Goal: Task Accomplishment & Management: Manage account settings

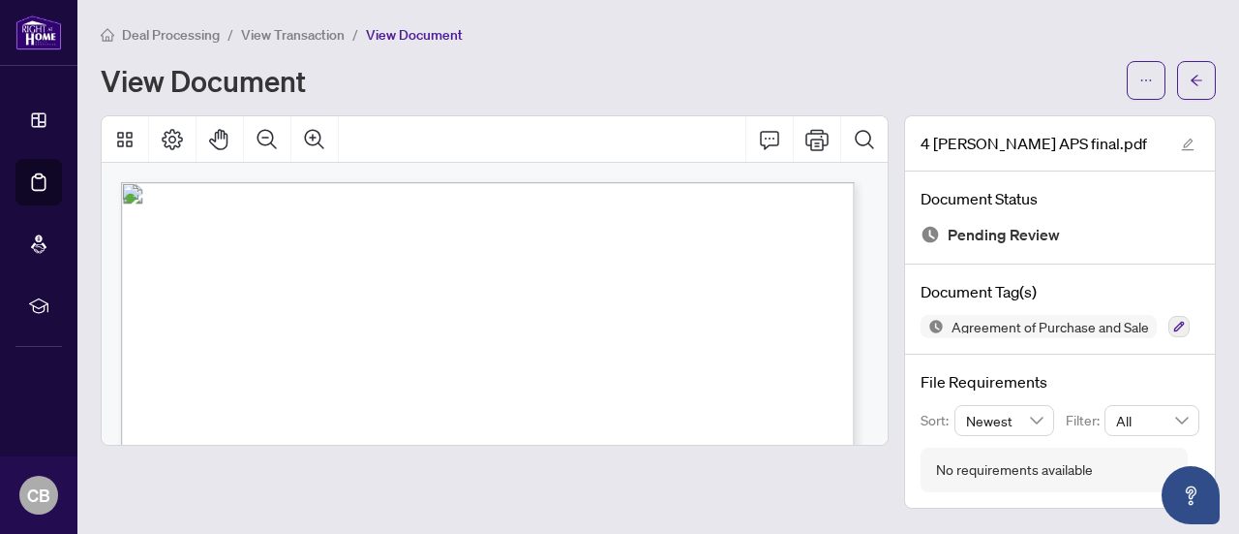
click at [176, 40] on span "Deal Processing" at bounding box center [171, 34] width 98 height 17
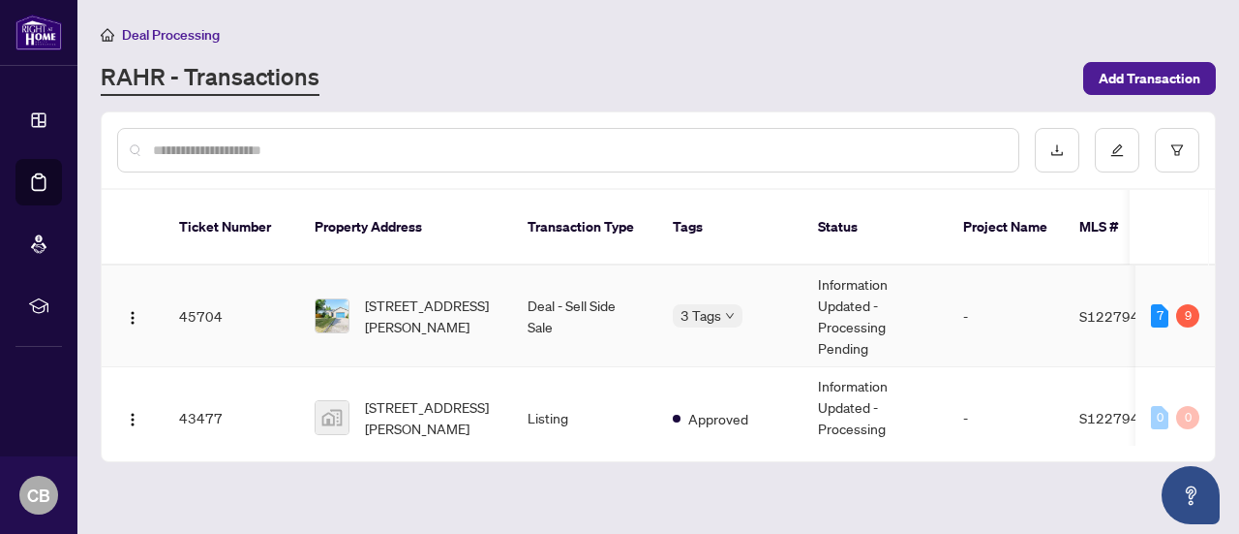
click at [351, 294] on div "[STREET_ADDRESS][PERSON_NAME]" at bounding box center [406, 315] width 182 height 43
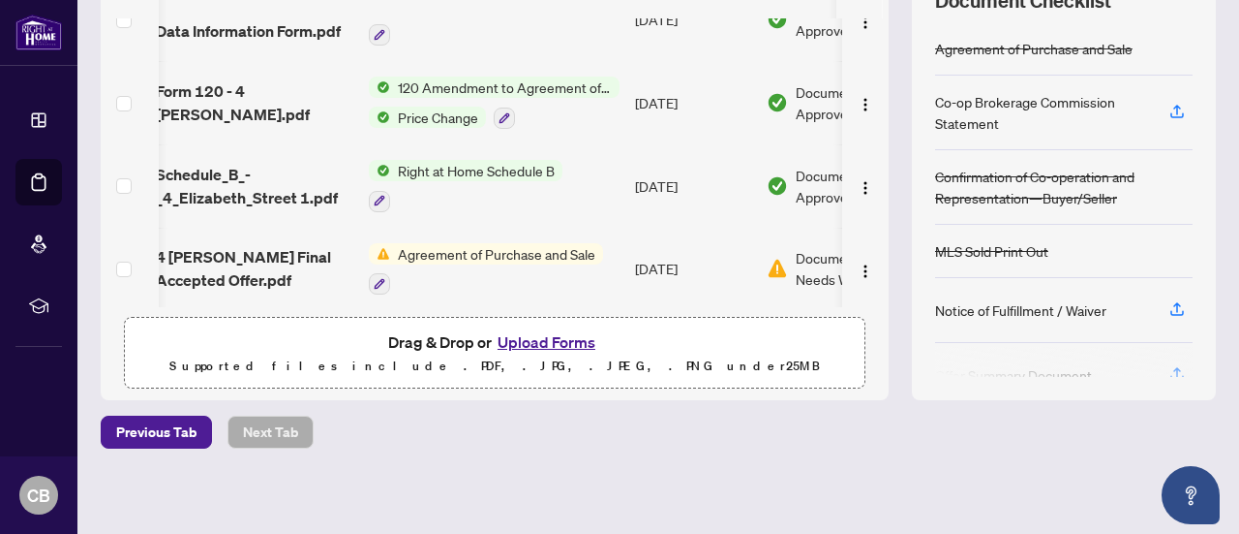
scroll to position [304, 0]
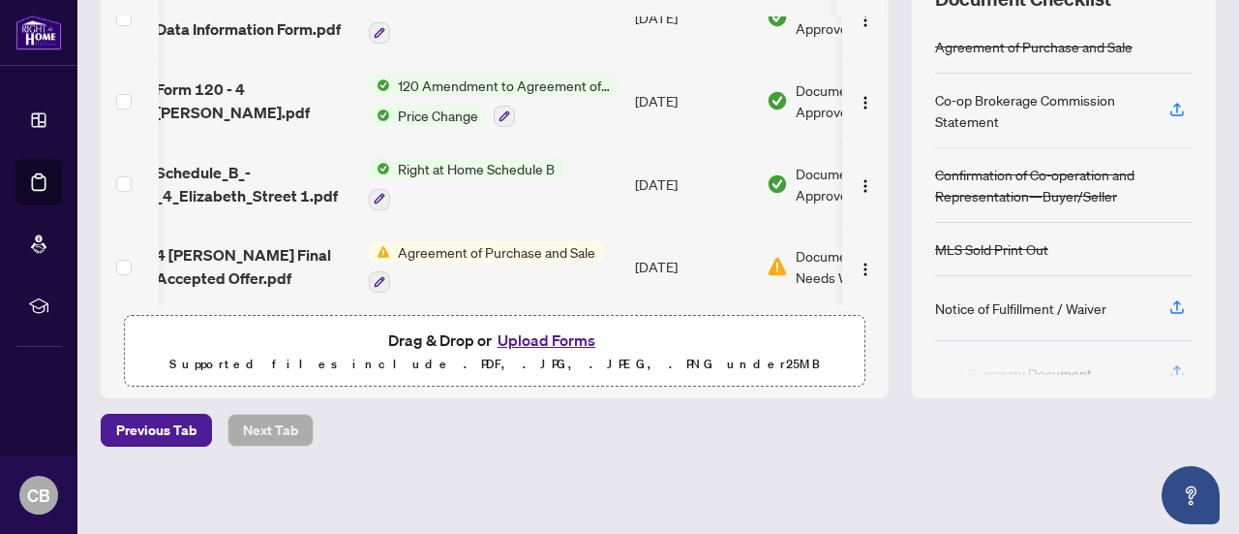
click at [534, 332] on button "Upload Forms" at bounding box center [546, 339] width 109 height 25
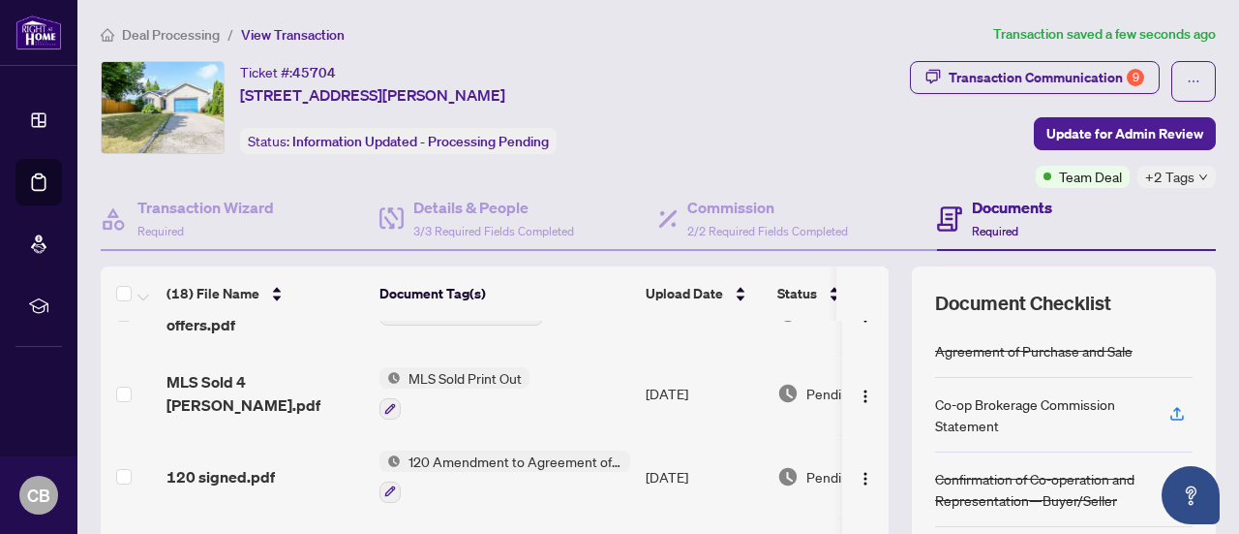
scroll to position [0, 0]
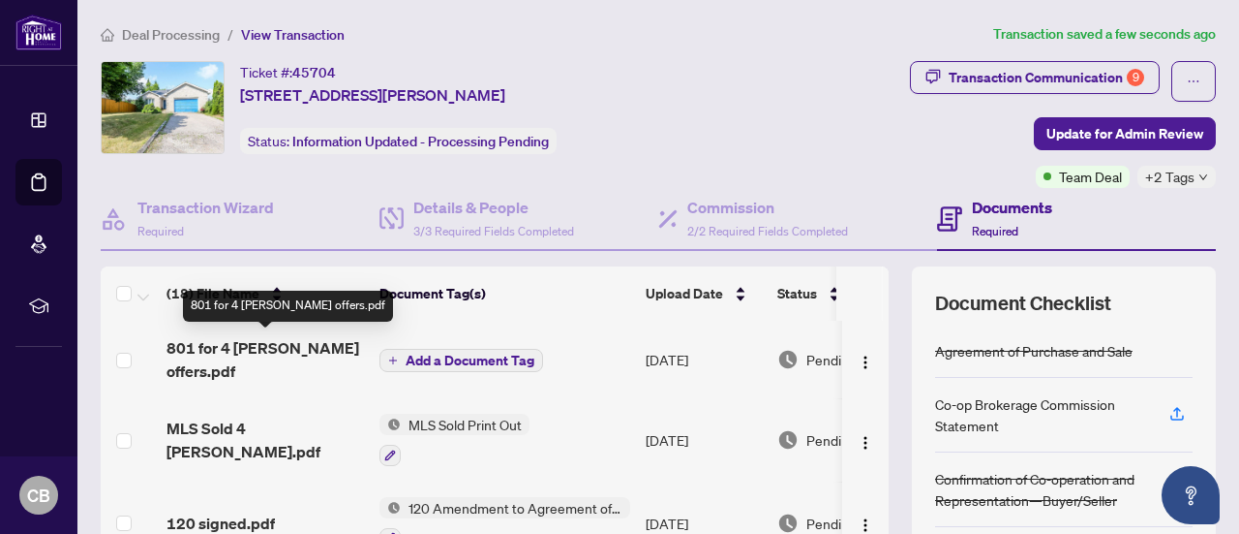
click at [229, 343] on span "801 for 4 [PERSON_NAME] offers.pdf" at bounding box center [266, 359] width 198 height 46
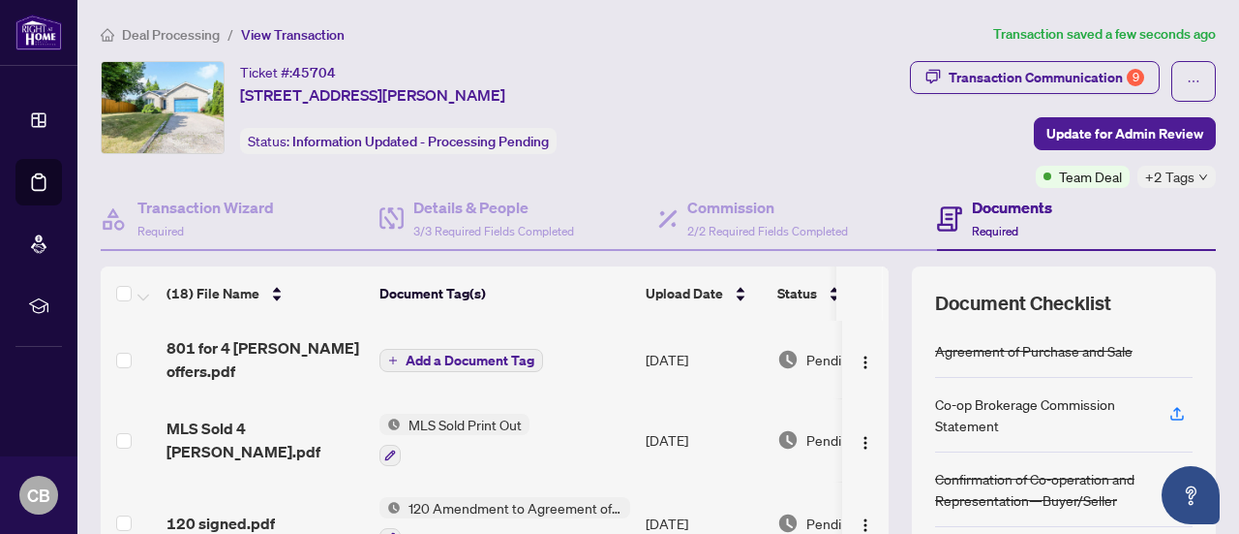
click at [436, 359] on span "Add a Document Tag" at bounding box center [470, 360] width 129 height 14
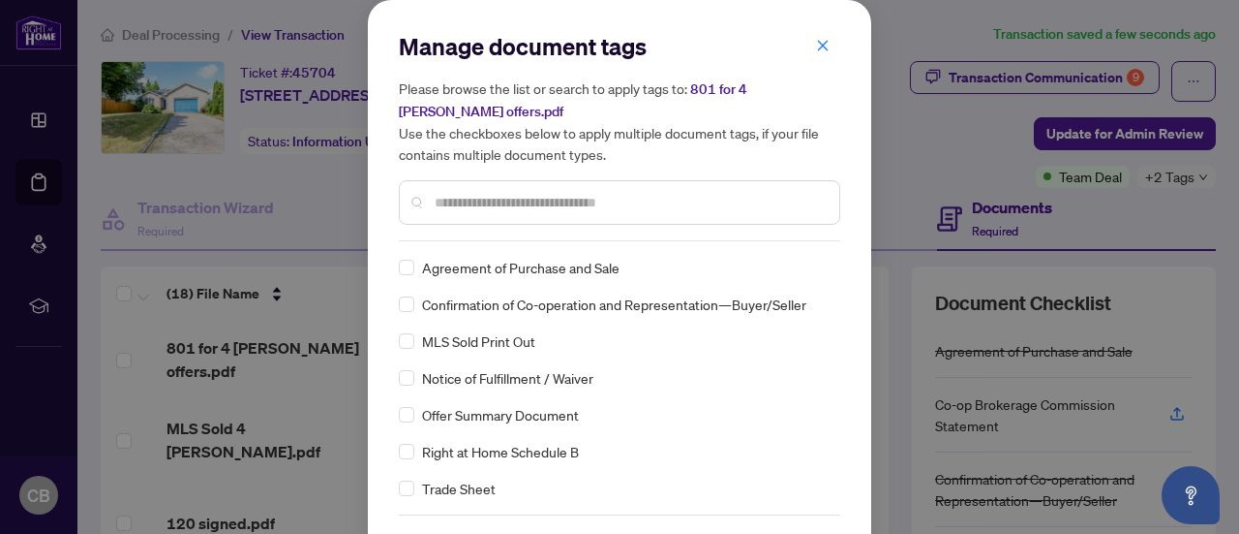
click at [461, 208] on input "text" at bounding box center [629, 202] width 389 height 21
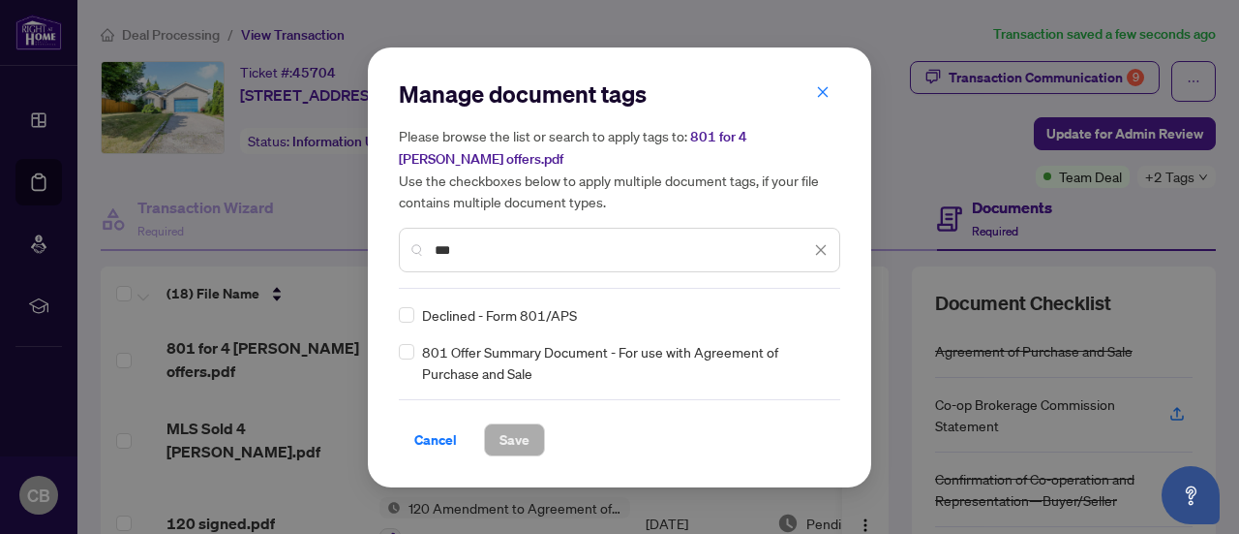
type input "***"
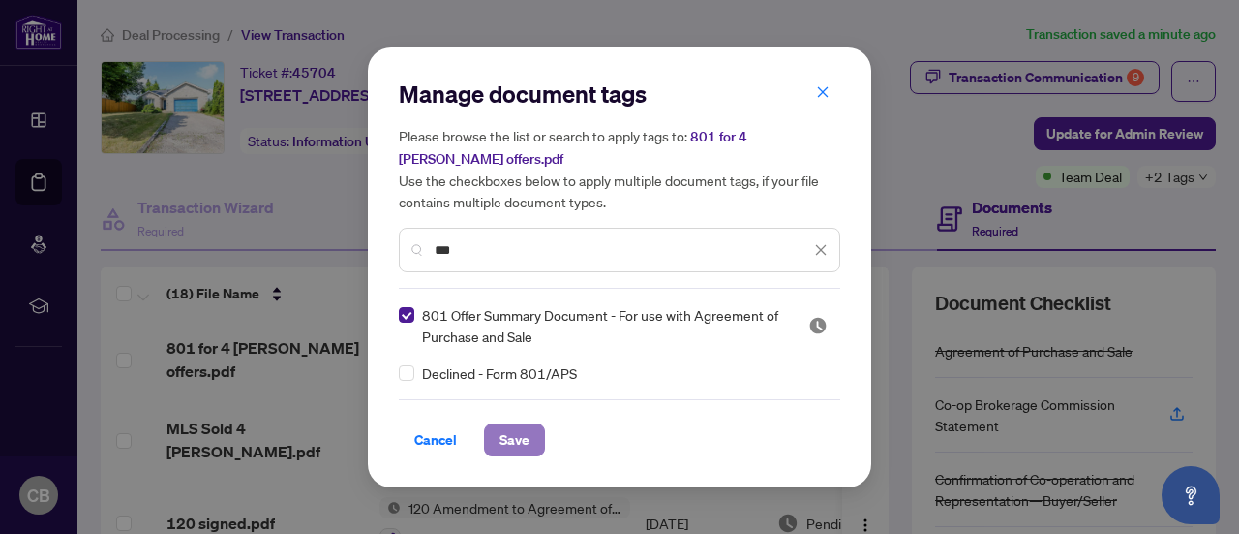
click at [522, 440] on span "Save" at bounding box center [515, 439] width 30 height 31
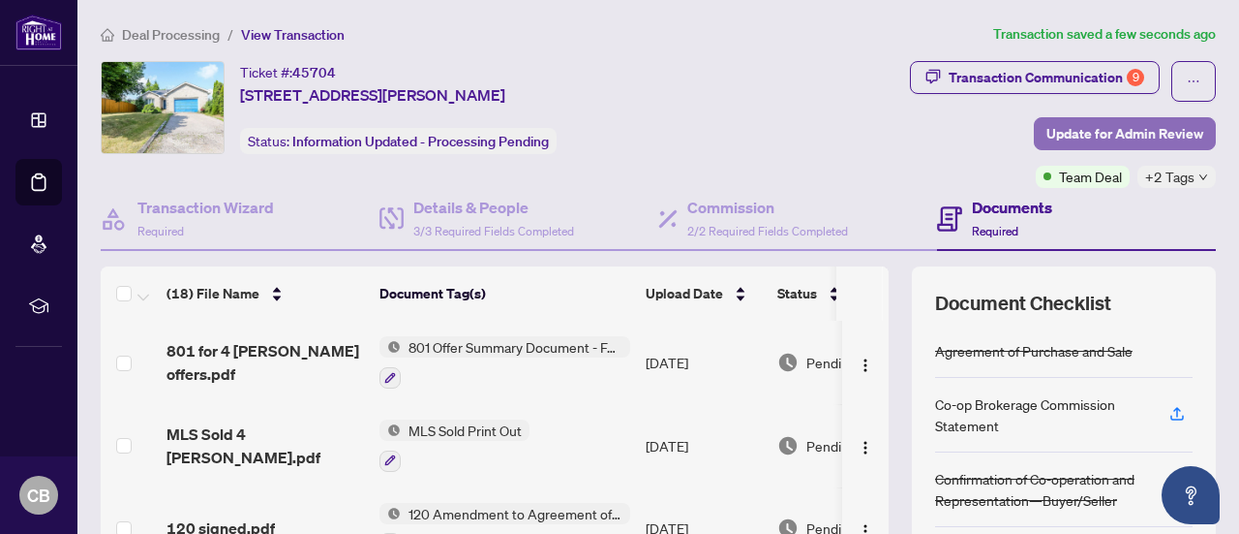
click at [1133, 133] on span "Update for Admin Review" at bounding box center [1125, 133] width 157 height 31
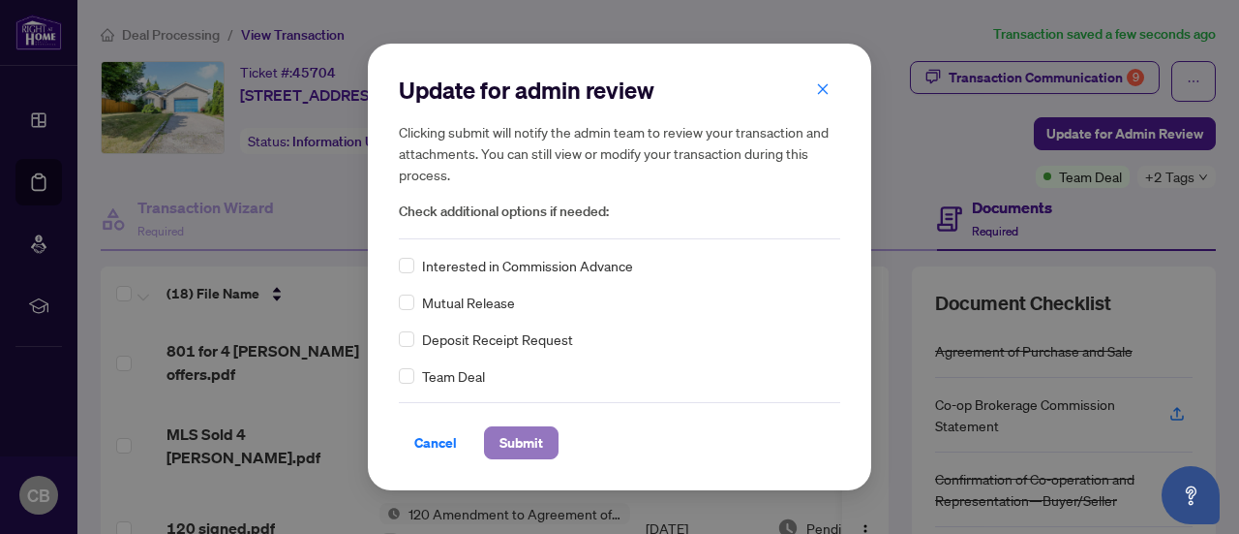
click at [533, 433] on span "Submit" at bounding box center [522, 442] width 44 height 31
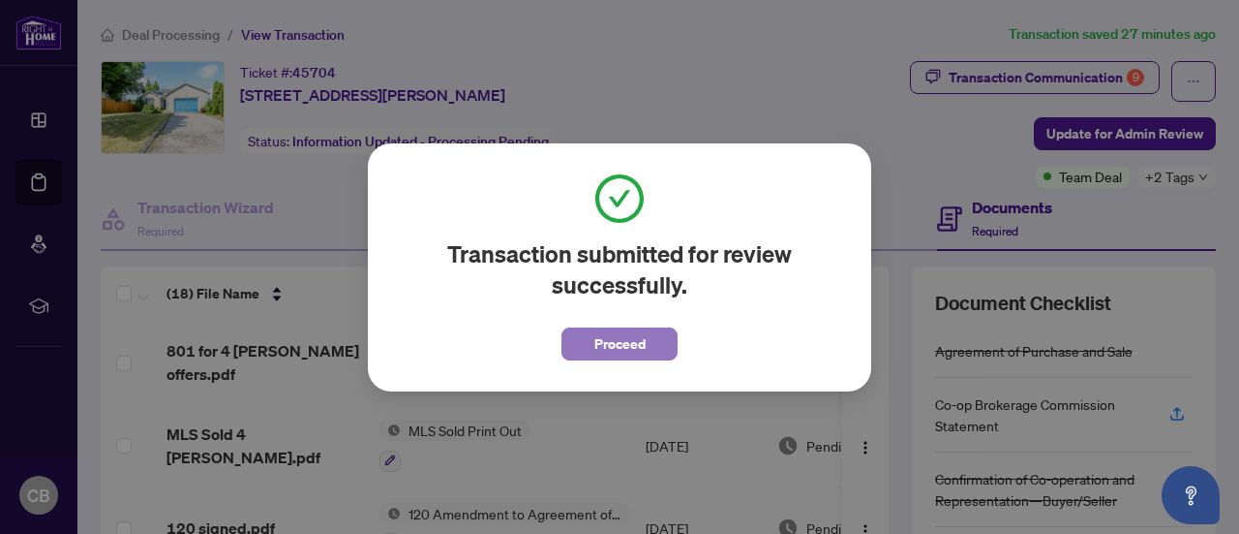
click at [614, 334] on span "Proceed" at bounding box center [620, 343] width 51 height 31
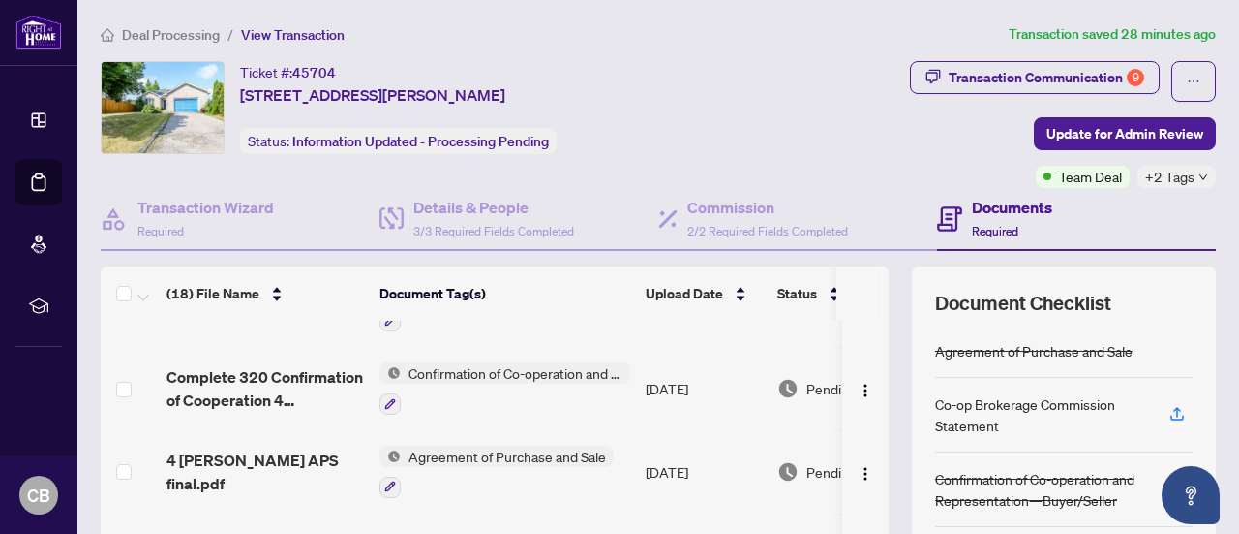
scroll to position [192, 0]
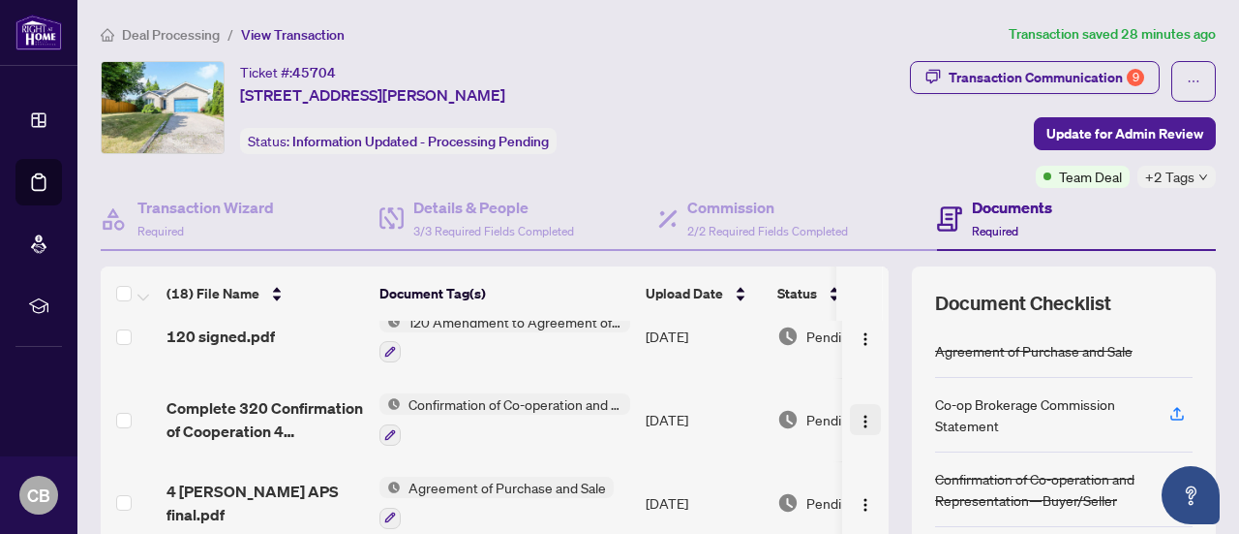
click at [858, 414] on img "button" at bounding box center [865, 420] width 15 height 15
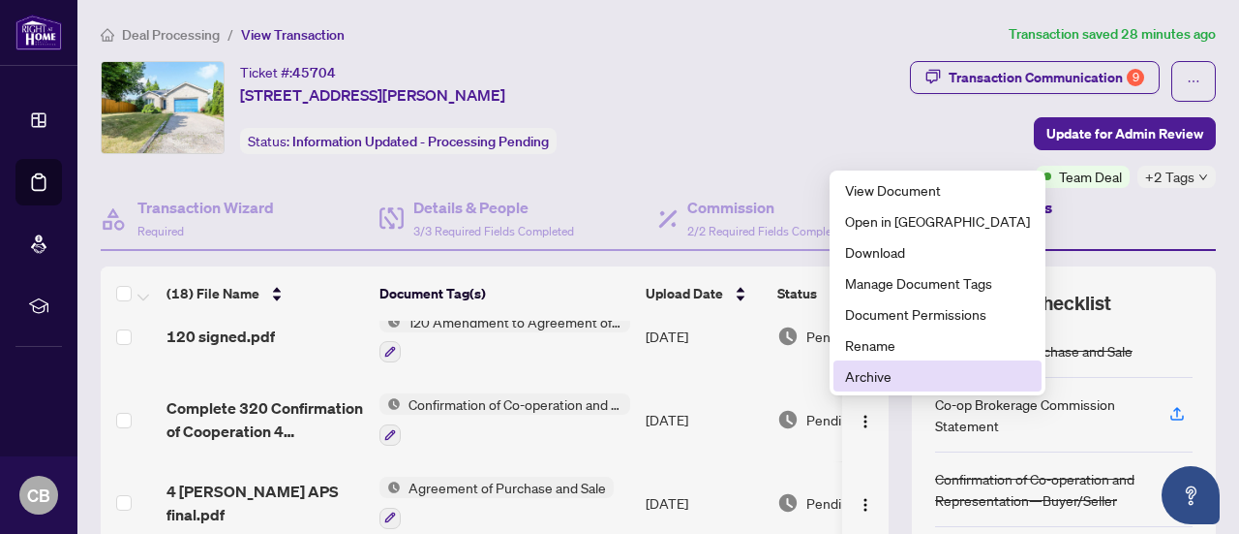
click at [869, 381] on span "Archive" at bounding box center [937, 375] width 185 height 21
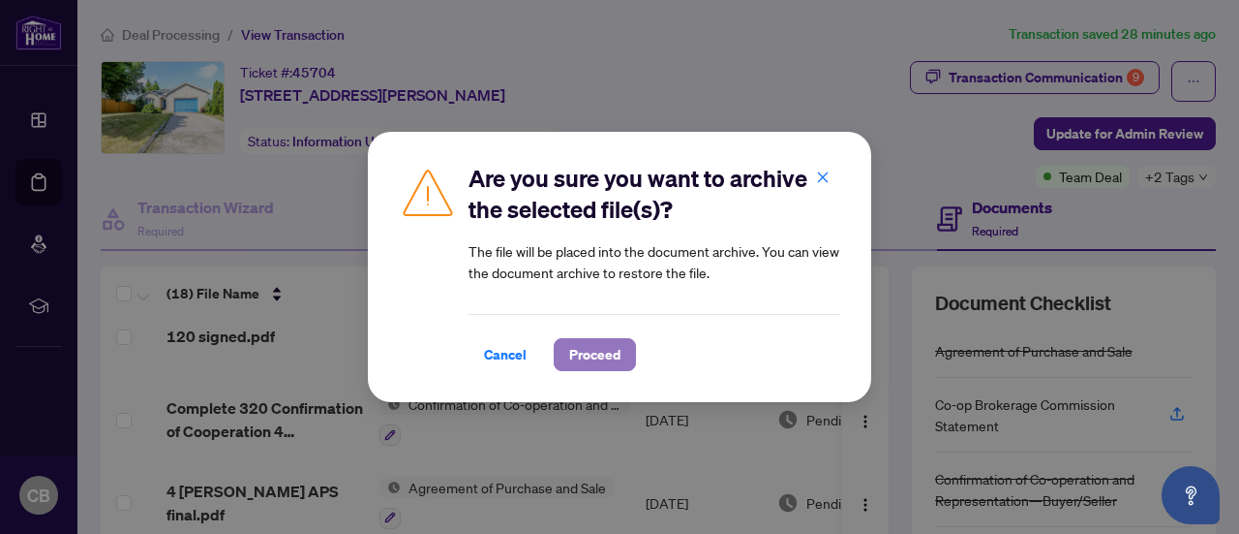
click at [589, 350] on span "Proceed" at bounding box center [594, 354] width 51 height 31
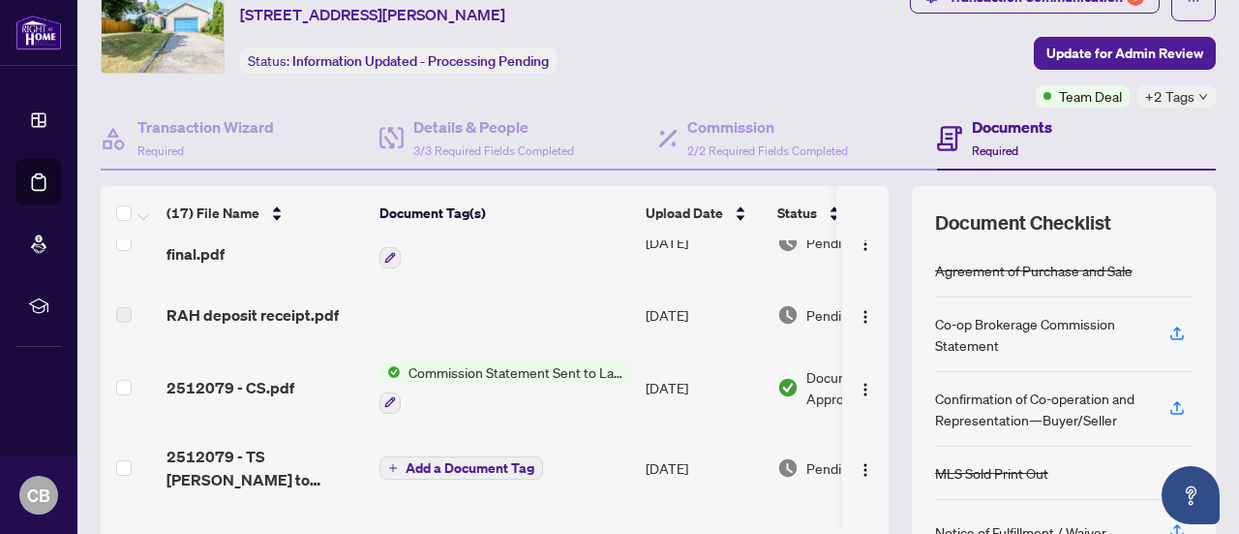
scroll to position [291, 0]
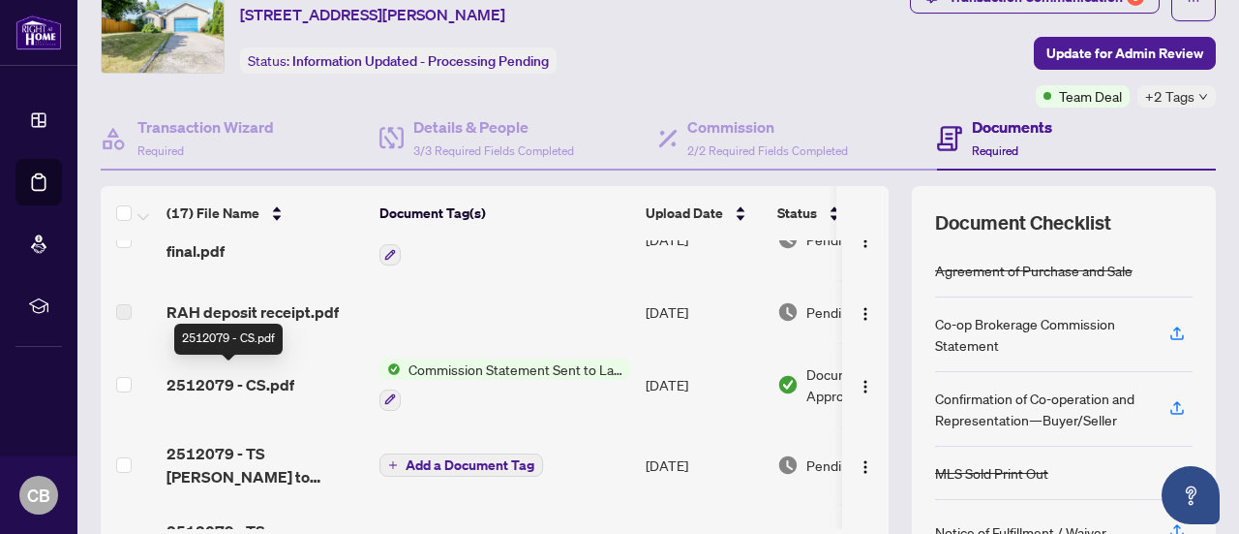
click at [220, 383] on span "2512079 - CS.pdf" at bounding box center [231, 384] width 128 height 23
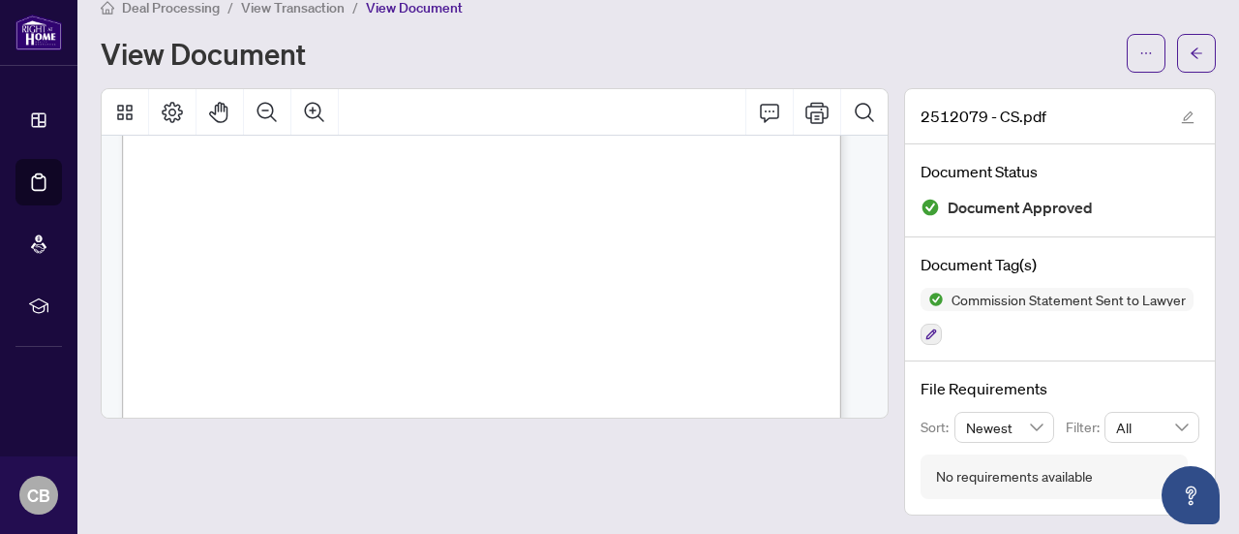
scroll to position [565, 0]
click at [806, 117] on icon "Print" at bounding box center [817, 112] width 23 height 23
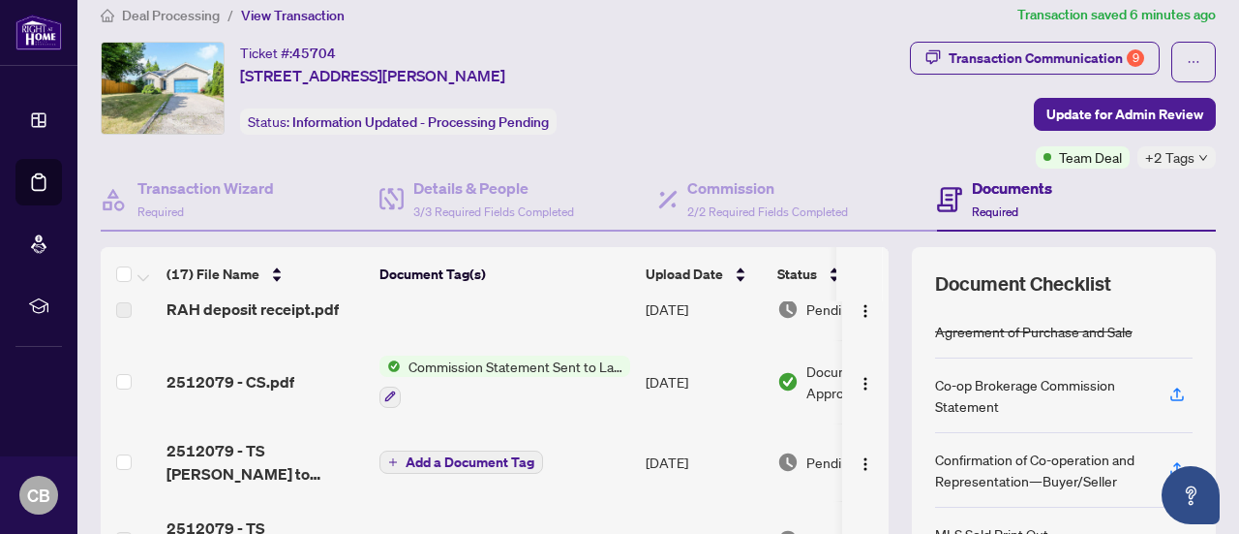
scroll to position [369, 0]
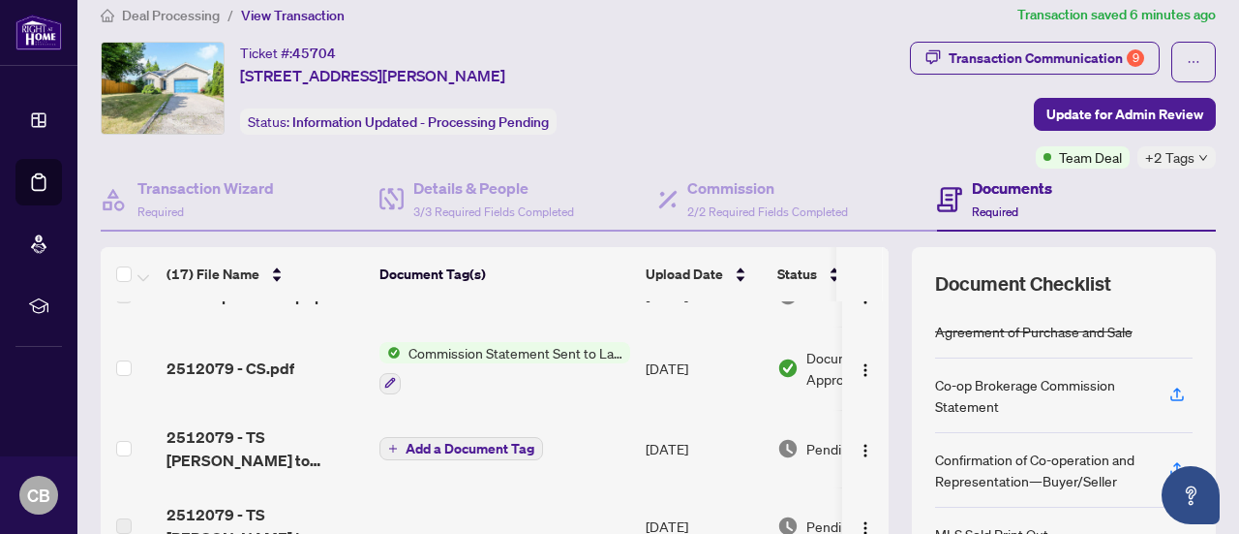
click at [524, 344] on span "Commission Statement Sent to Lawyer" at bounding box center [515, 352] width 229 height 21
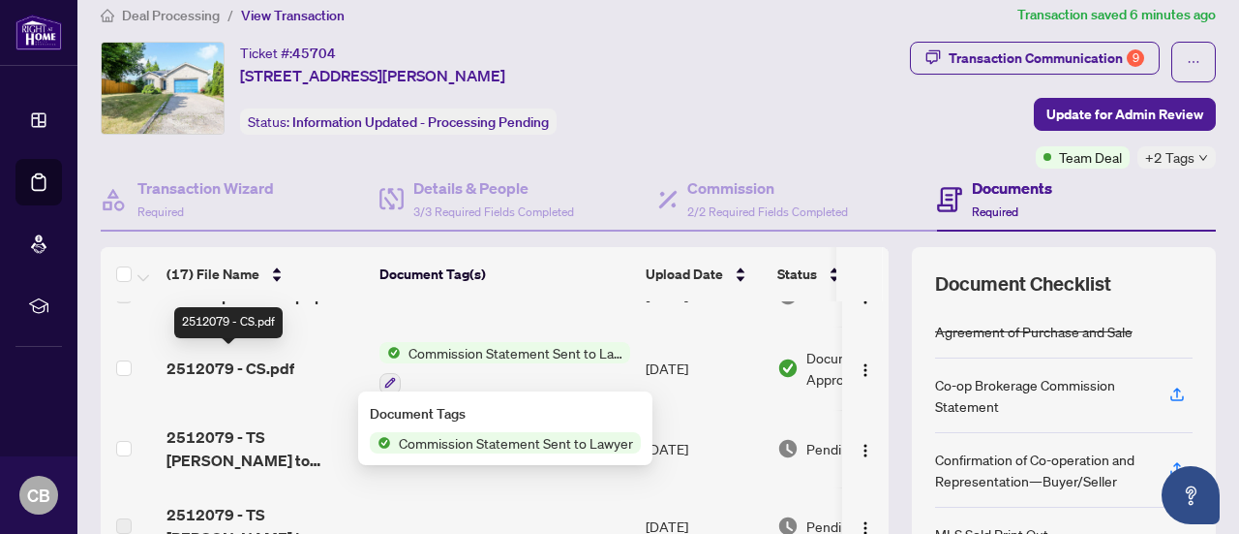
click at [231, 362] on span "2512079 - CS.pdf" at bounding box center [231, 367] width 128 height 23
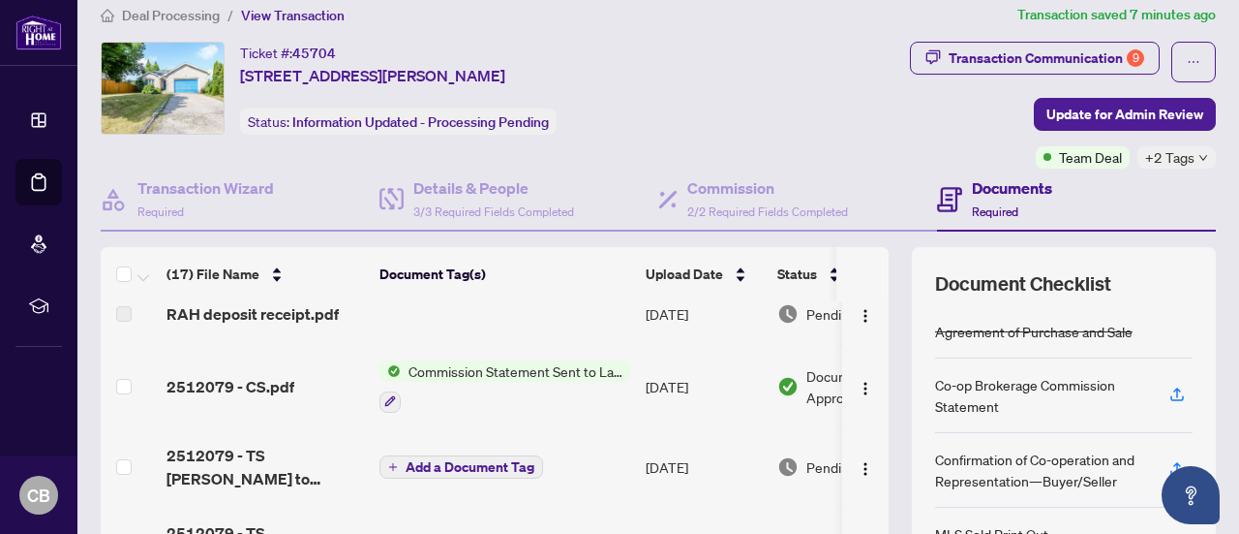
scroll to position [351, 0]
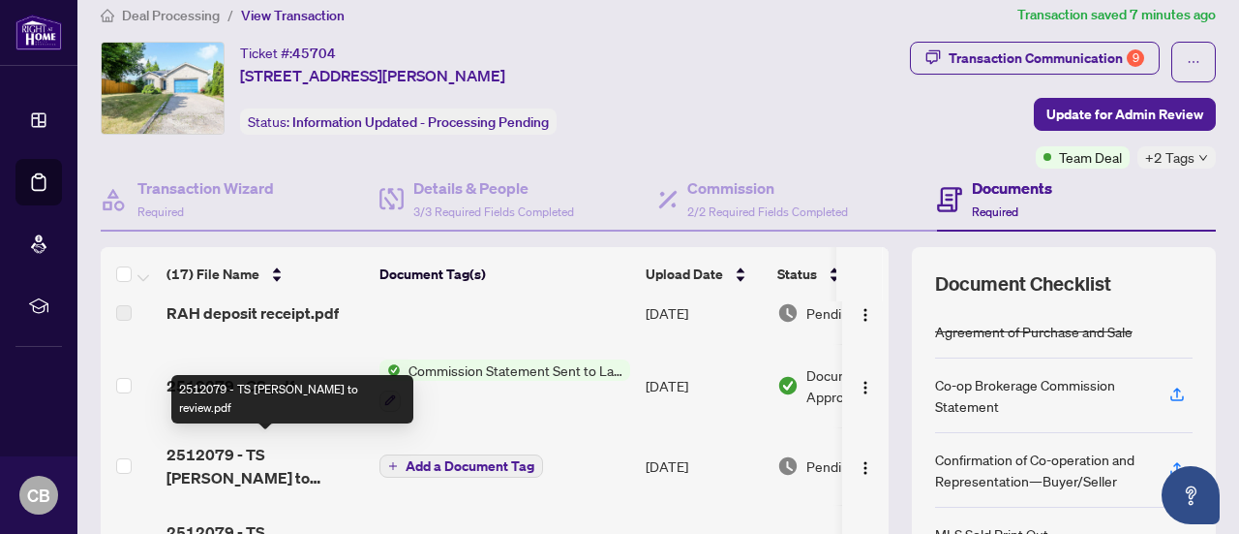
click at [269, 444] on span "2512079 - TS [PERSON_NAME] to review.pdf" at bounding box center [266, 466] width 198 height 46
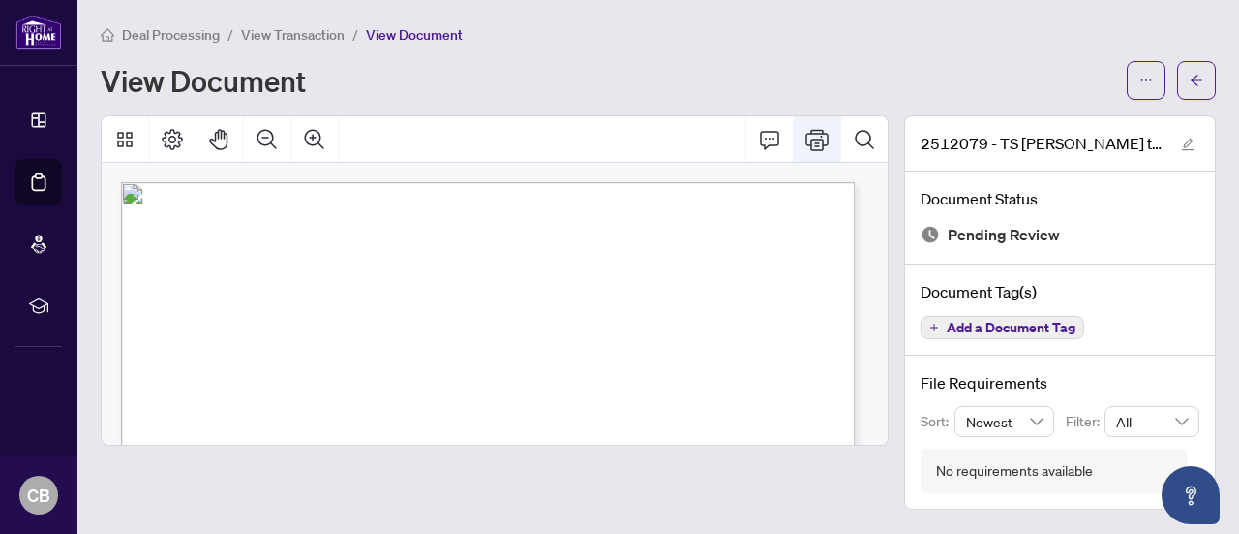
click at [817, 144] on icon "Print" at bounding box center [817, 139] width 23 height 21
click at [1191, 142] on icon "edit" at bounding box center [1188, 144] width 14 height 14
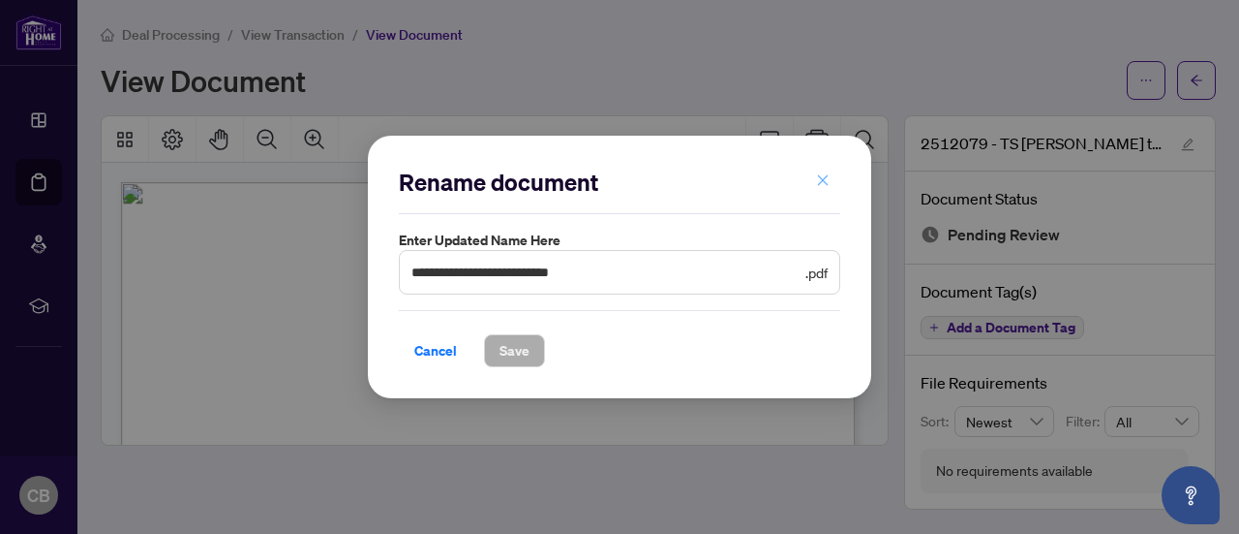
click at [830, 173] on button "button" at bounding box center [823, 181] width 39 height 33
